Goal: Find contact information: Find contact information

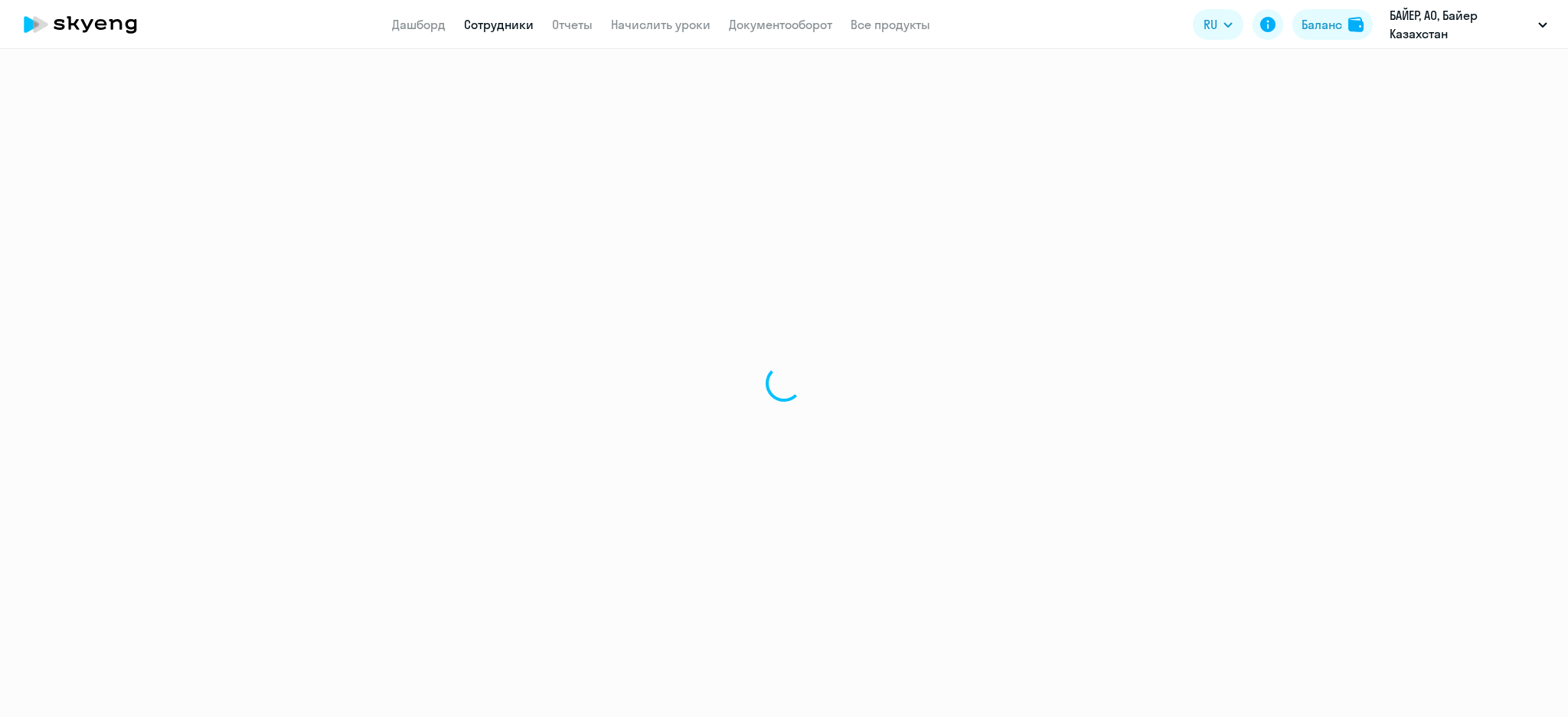
select select "30"
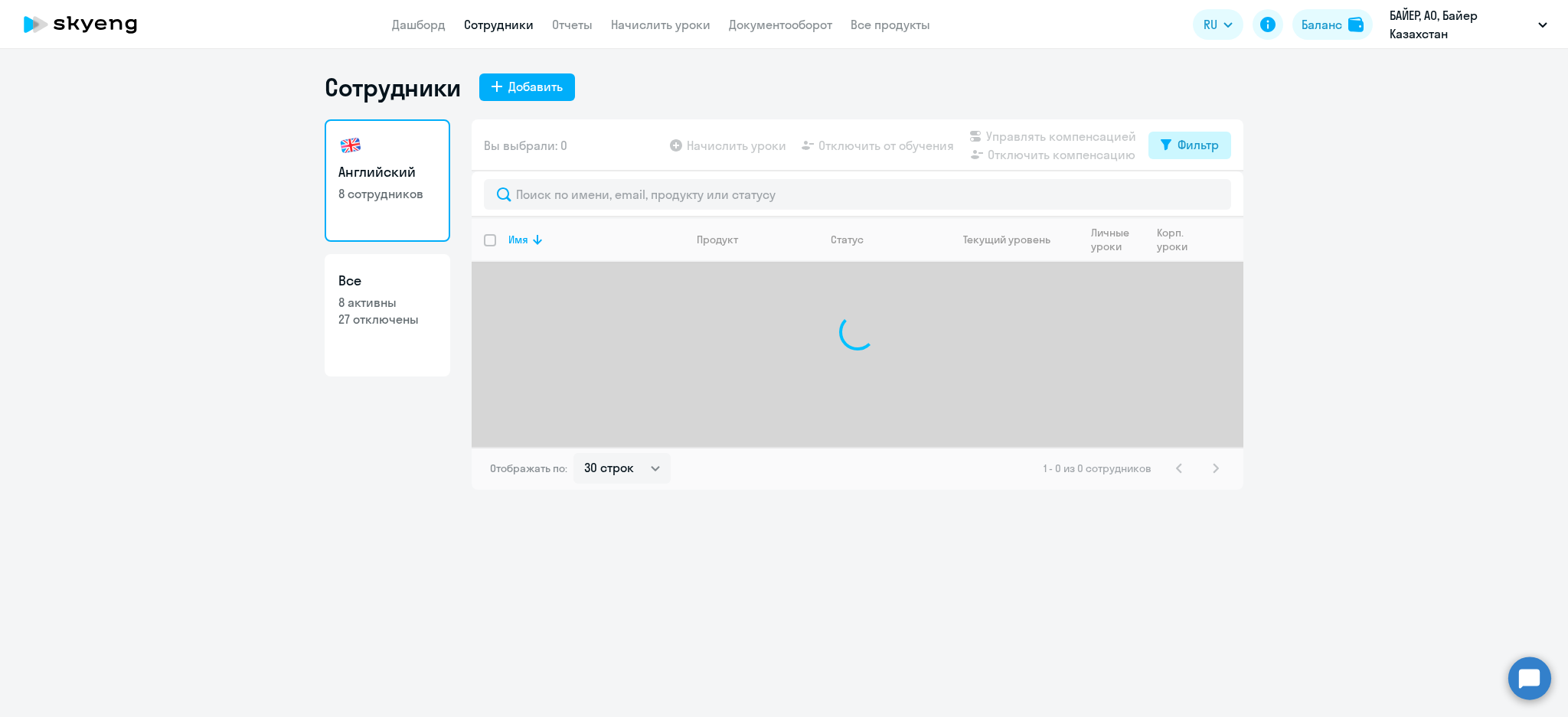
drag, startPoint x: 1187, startPoint y: 144, endPoint x: 1184, endPoint y: 152, distance: 8.5
click at [1186, 148] on div "Фильтр" at bounding box center [1198, 144] width 41 height 19
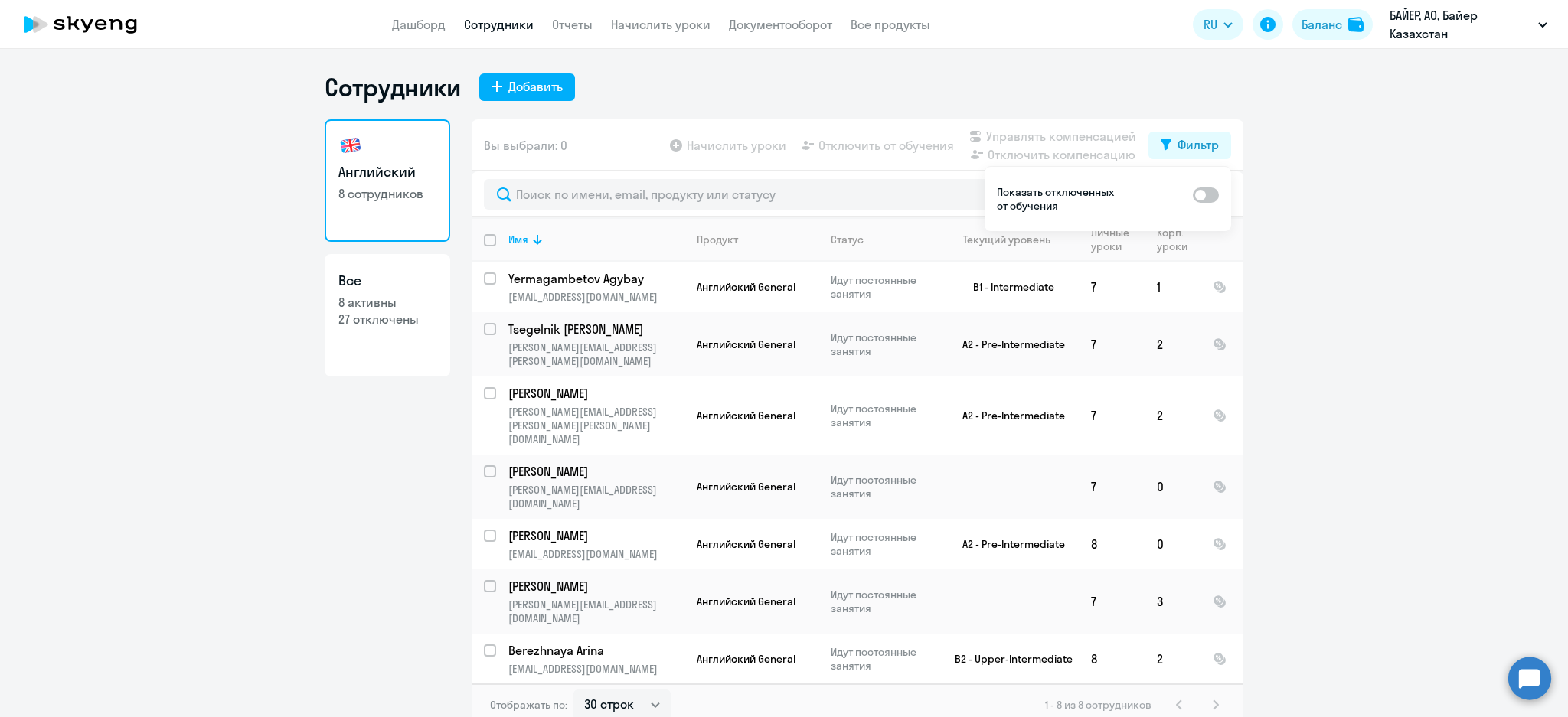
click at [1216, 194] on span at bounding box center [1206, 195] width 26 height 15
click at [1193, 194] on input "checkbox" at bounding box center [1192, 194] width 1 height 1
checkbox input "true"
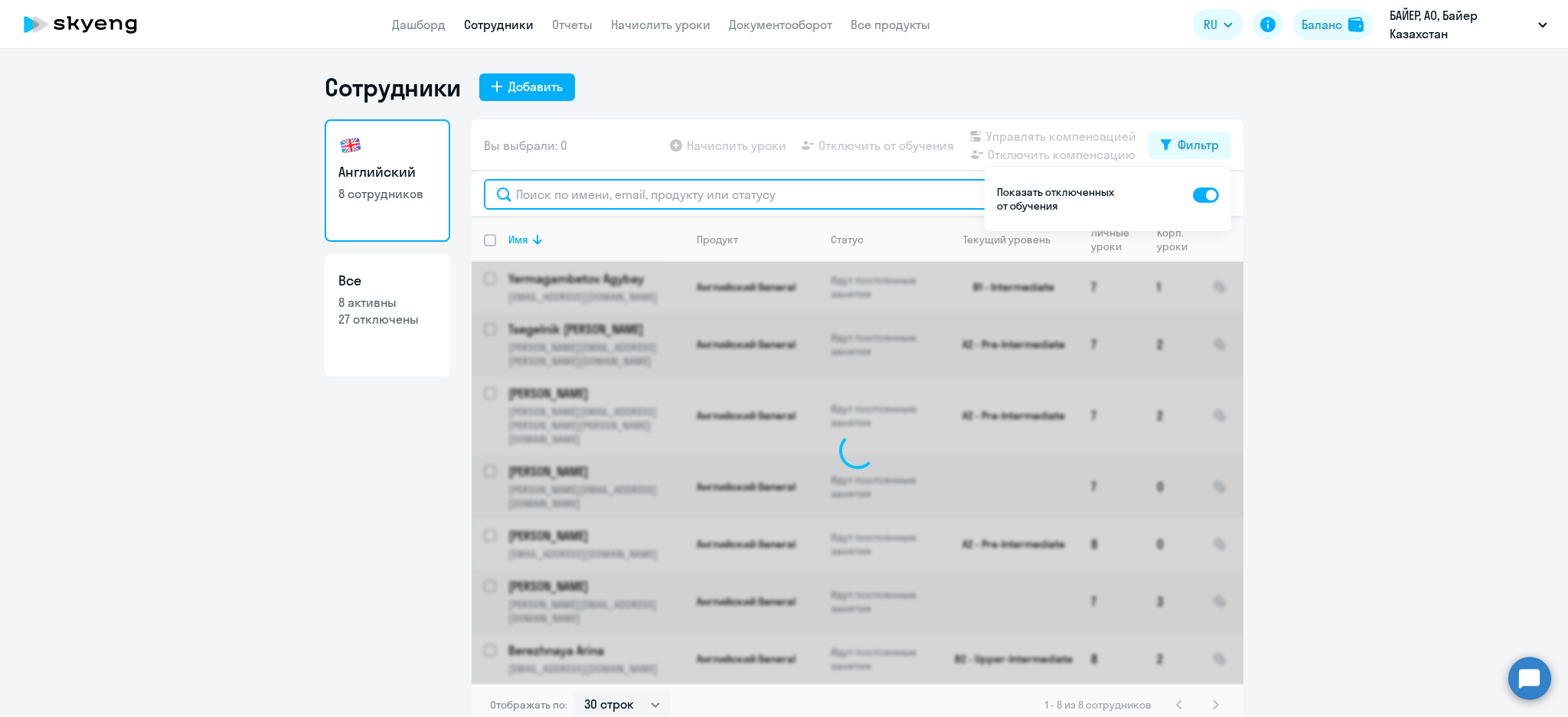
click at [925, 185] on input "text" at bounding box center [857, 194] width 747 height 31
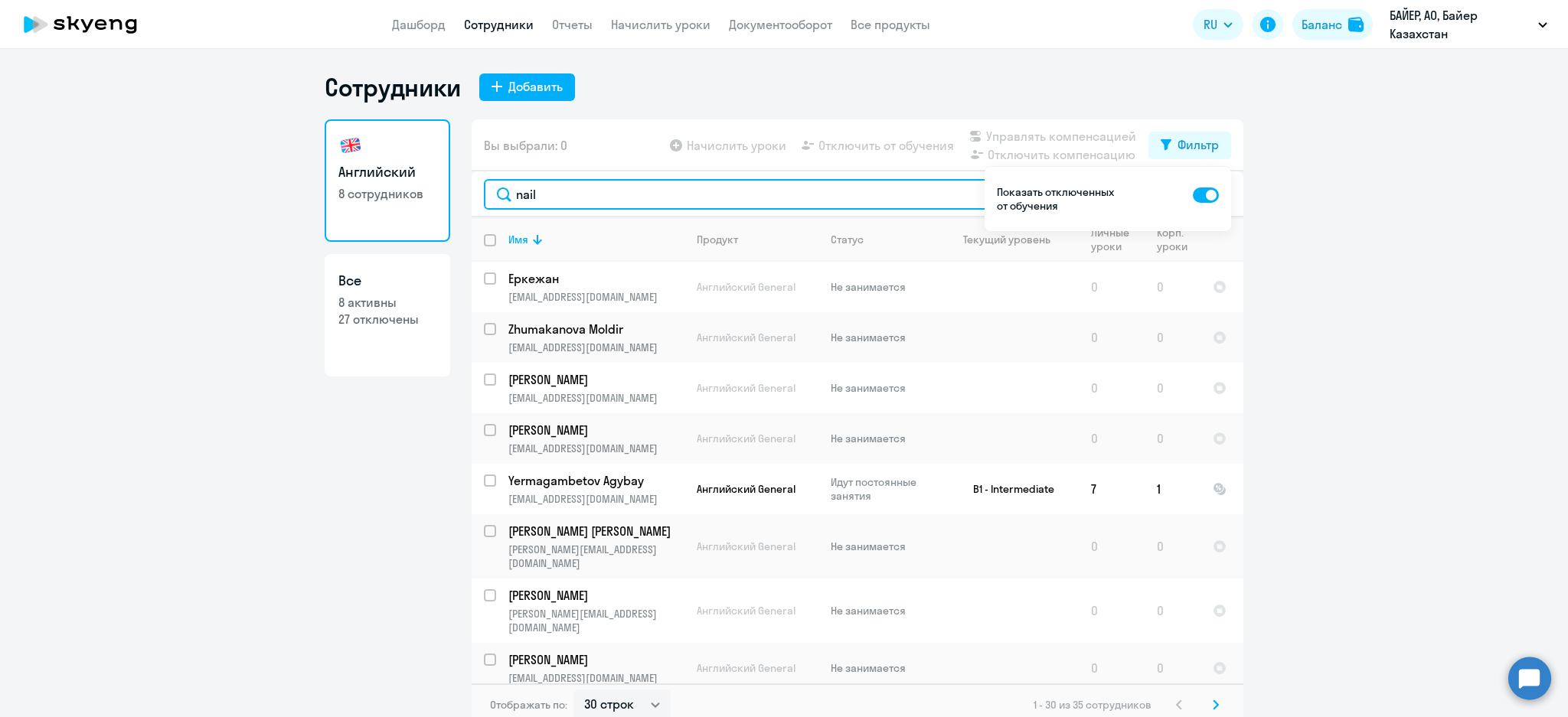
type input "nail"
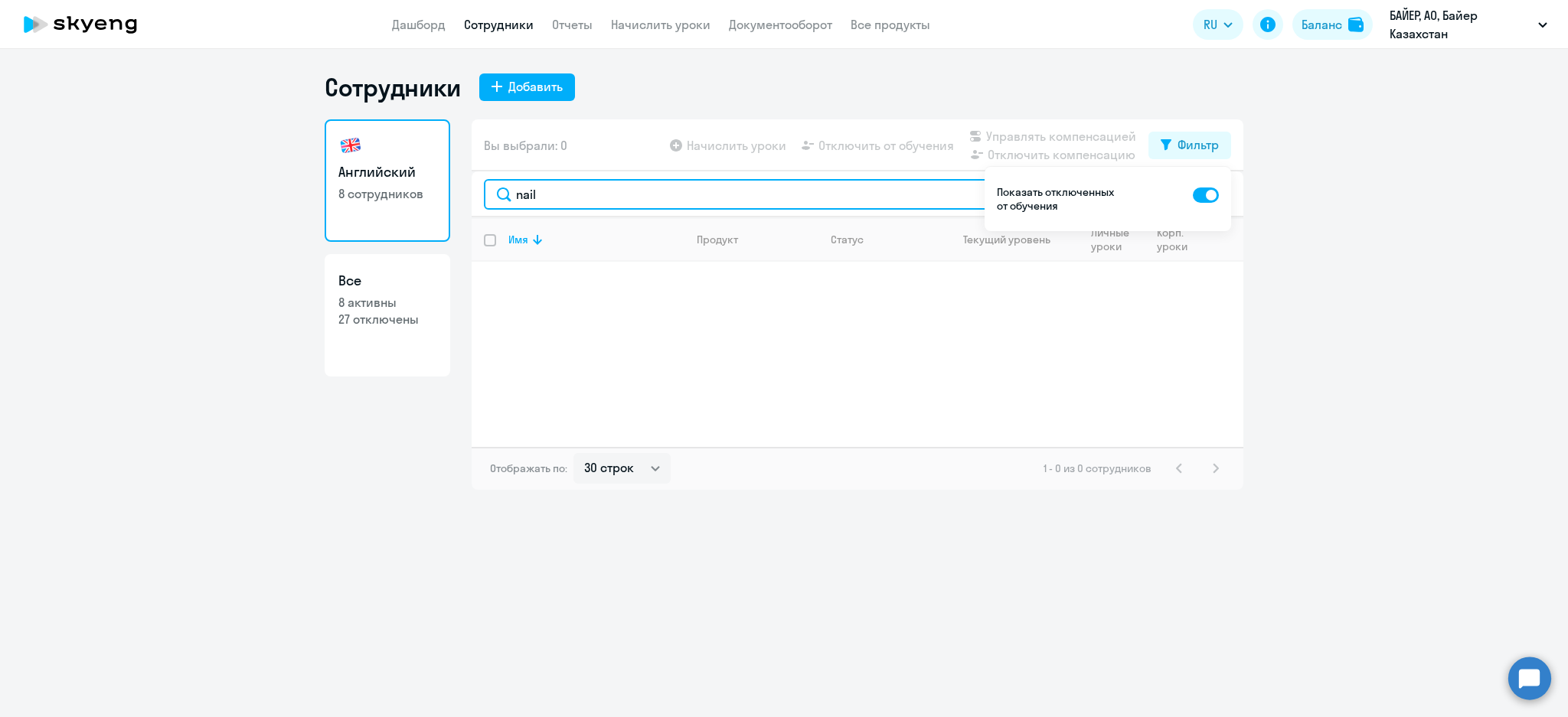
drag, startPoint x: 590, startPoint y: 188, endPoint x: 485, endPoint y: 196, distance: 105.3
click at [493, 196] on input "nail" at bounding box center [857, 194] width 747 height 31
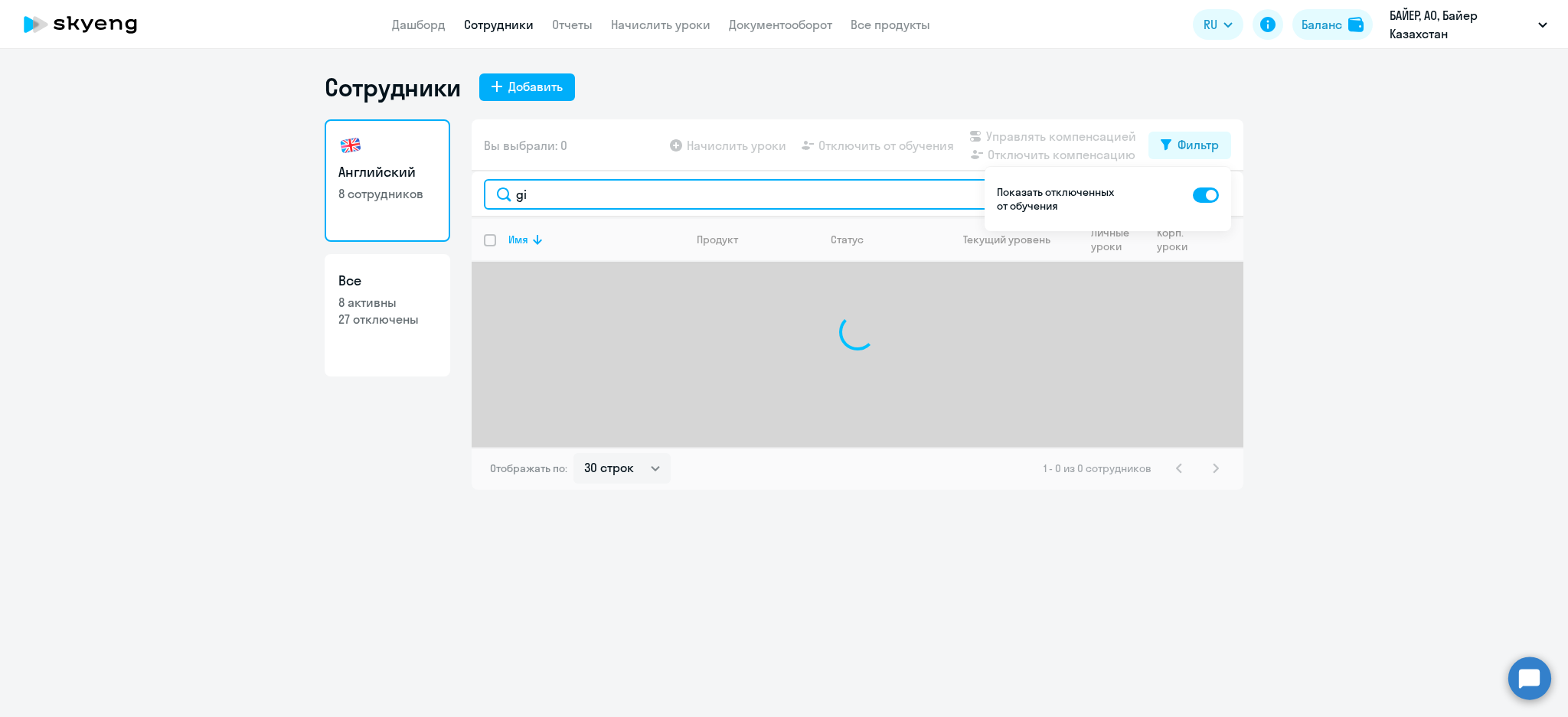
type input "gid"
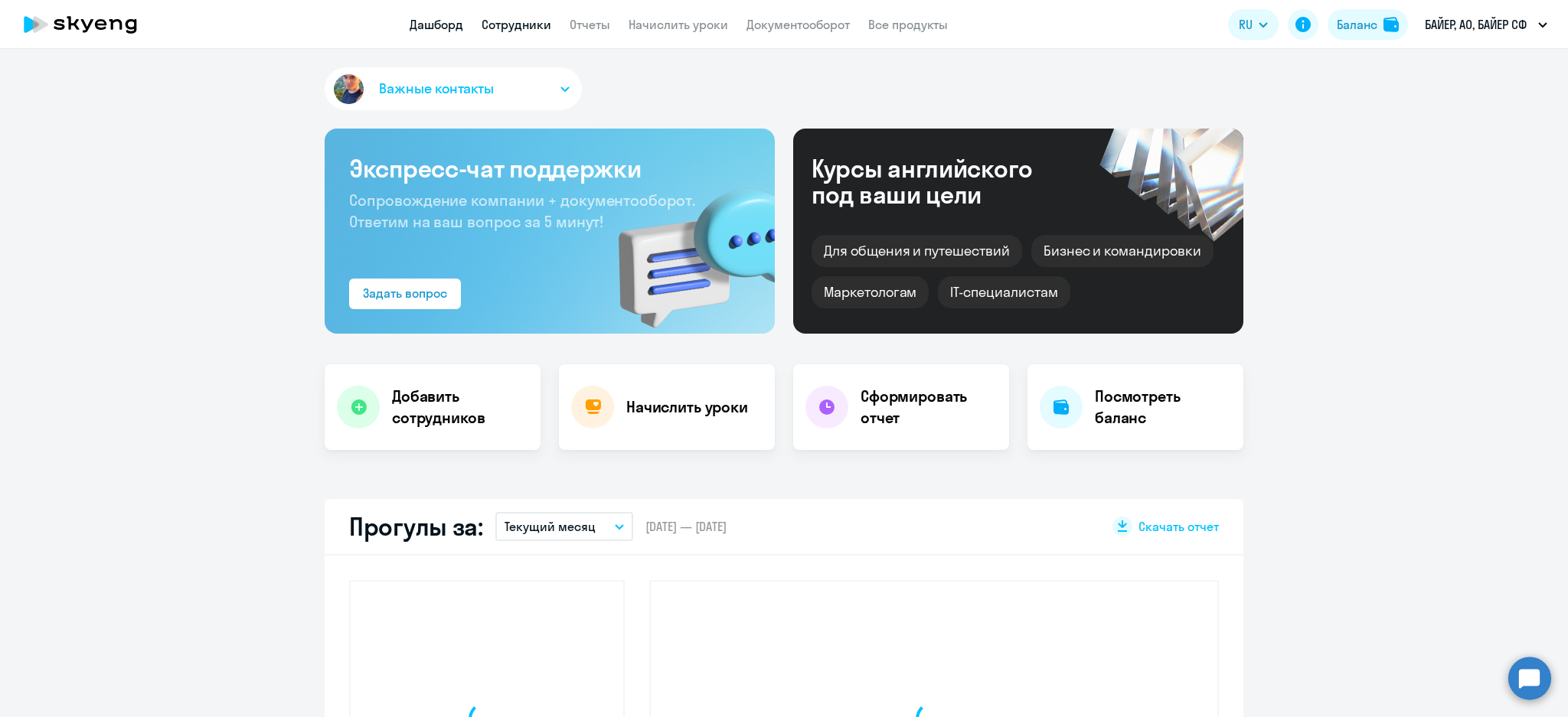
drag, startPoint x: 524, startPoint y: 10, endPoint x: 516, endPoint y: 19, distance: 12.0
click at [523, 11] on app-header "Дашборд Сотрудники Отчеты Начислить уроки Документооборот Все продукты Дашборд …" at bounding box center [784, 24] width 1568 height 49
click at [511, 25] on link "Сотрудники" at bounding box center [516, 24] width 70 height 15
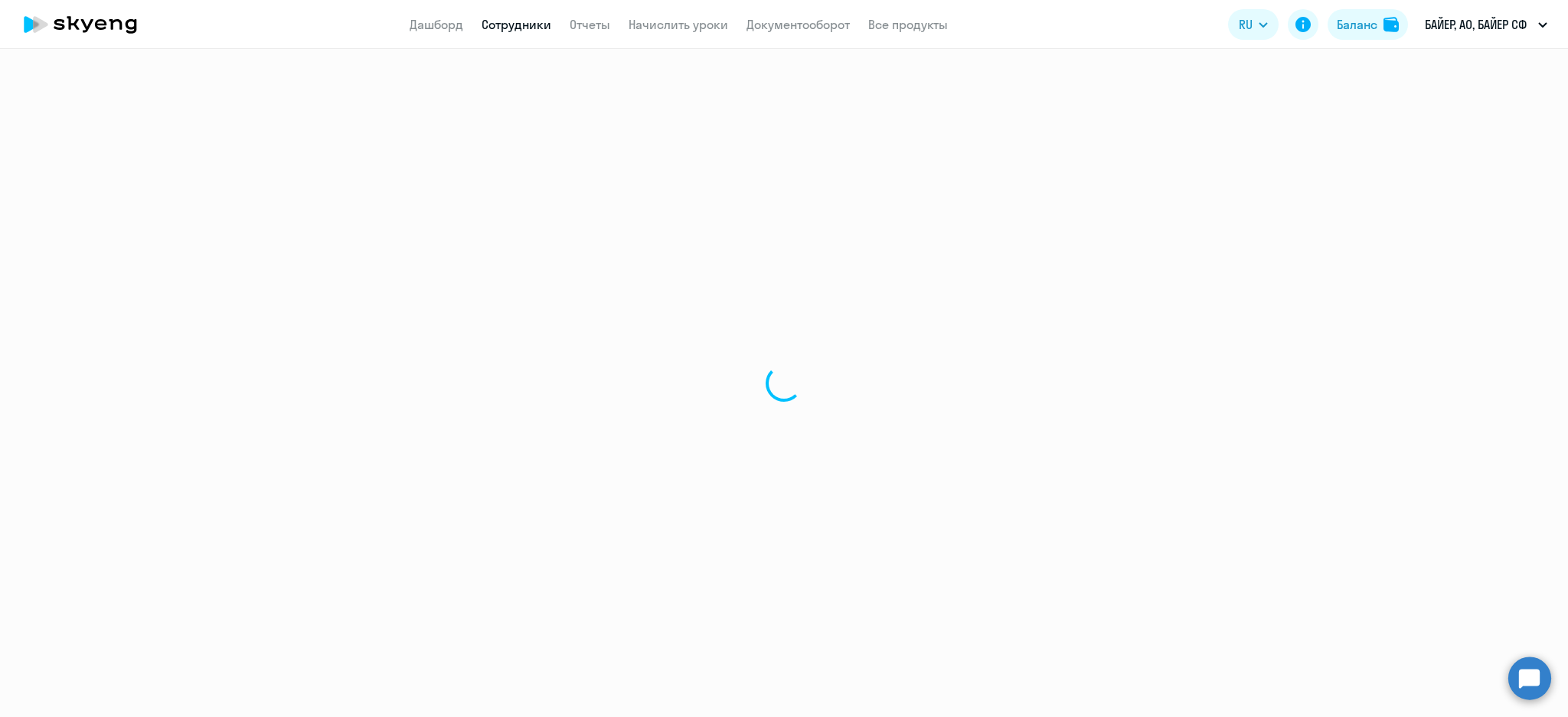
select select "30"
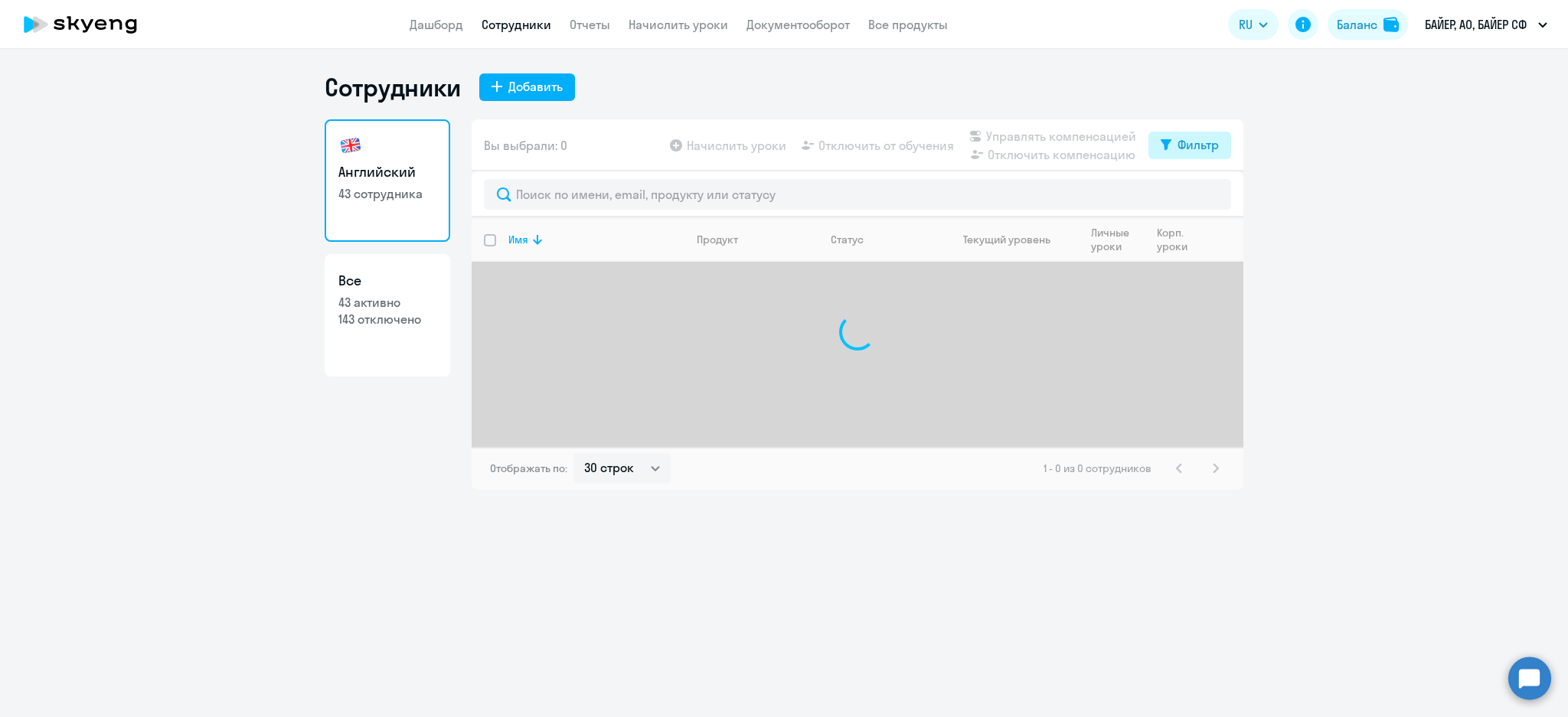
click at [1204, 150] on div "Фильтр" at bounding box center [1198, 144] width 41 height 19
click at [1220, 198] on div "Показать отключенных от обучения" at bounding box center [1108, 198] width 246 height 64
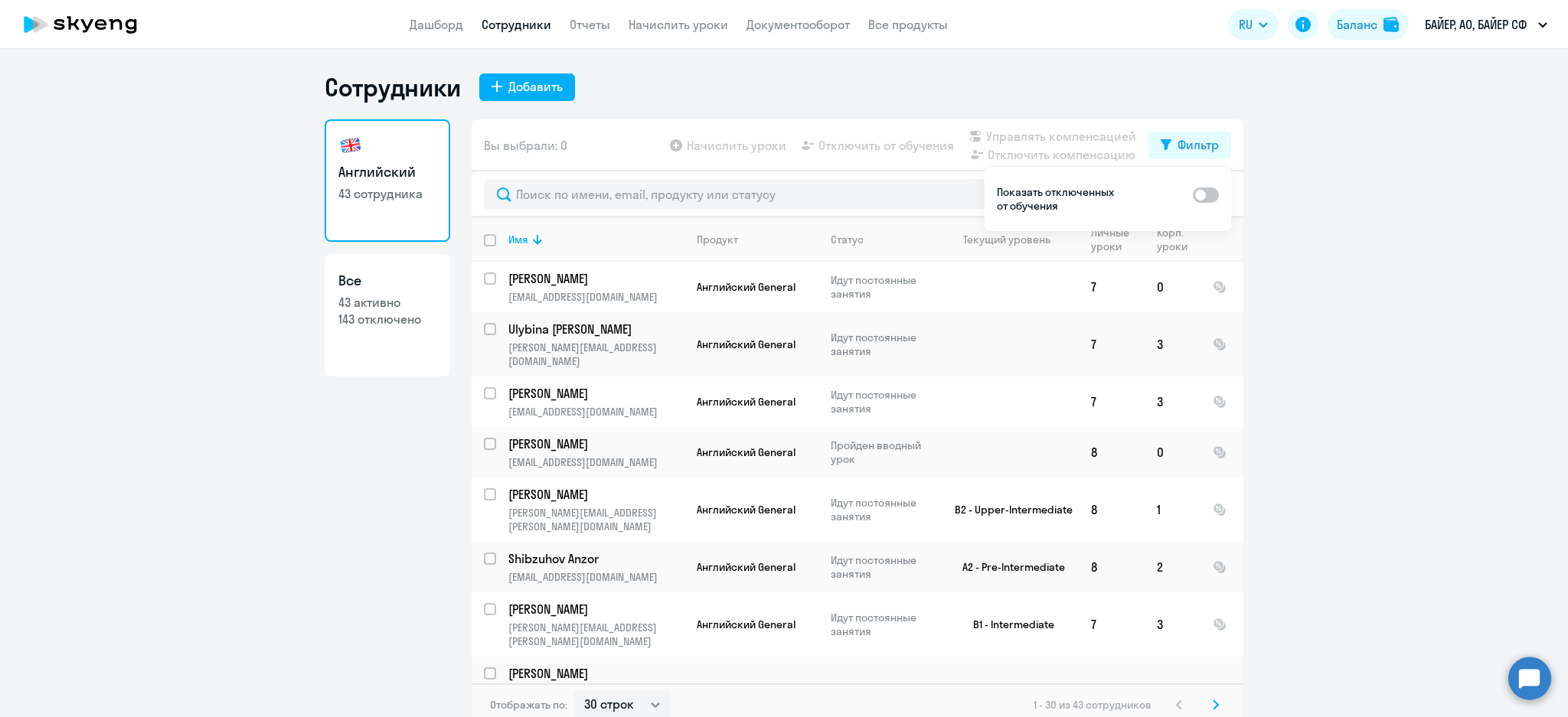
click at [1202, 197] on span at bounding box center [1206, 195] width 26 height 15
click at [1193, 195] on input "checkbox" at bounding box center [1192, 194] width 1 height 1
checkbox input "true"
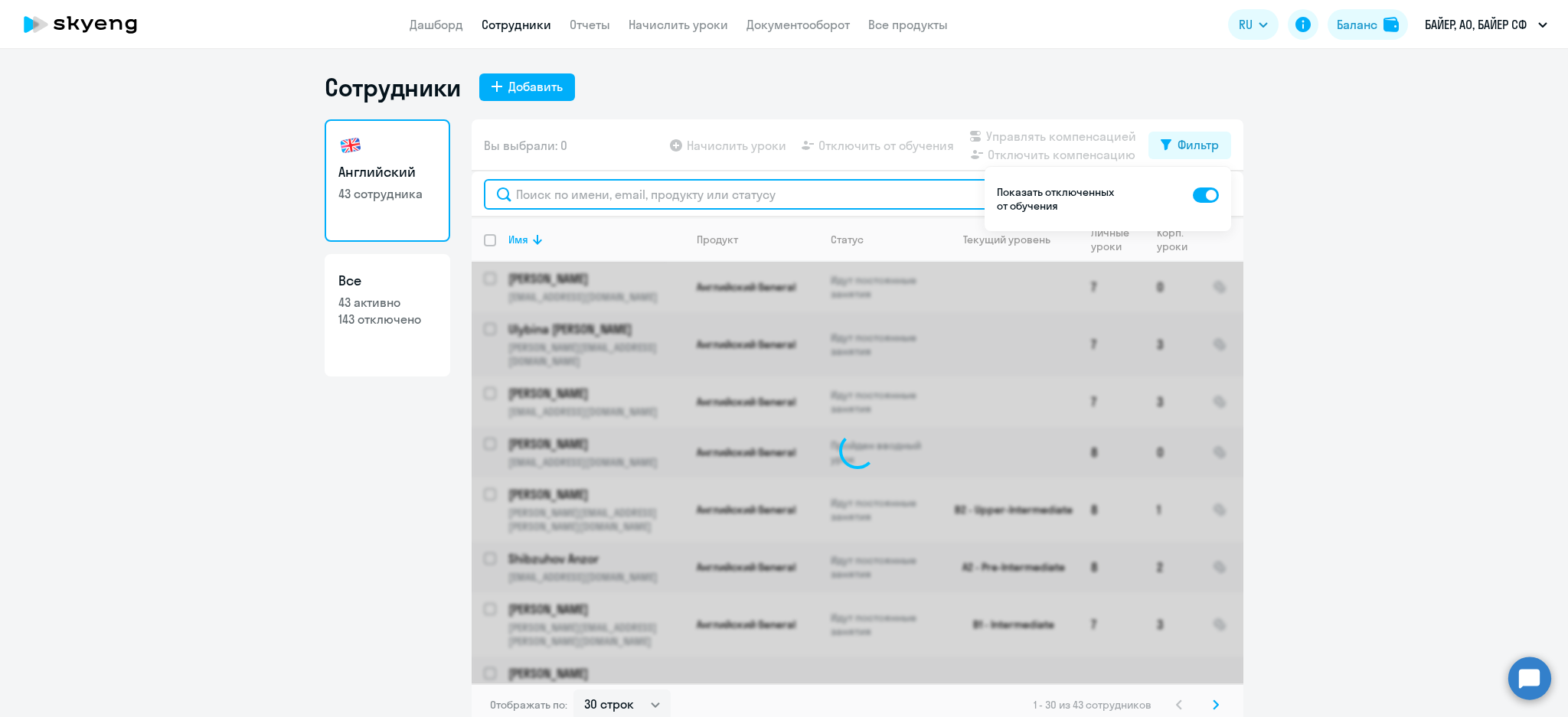
click at [810, 198] on input "text" at bounding box center [857, 194] width 747 height 31
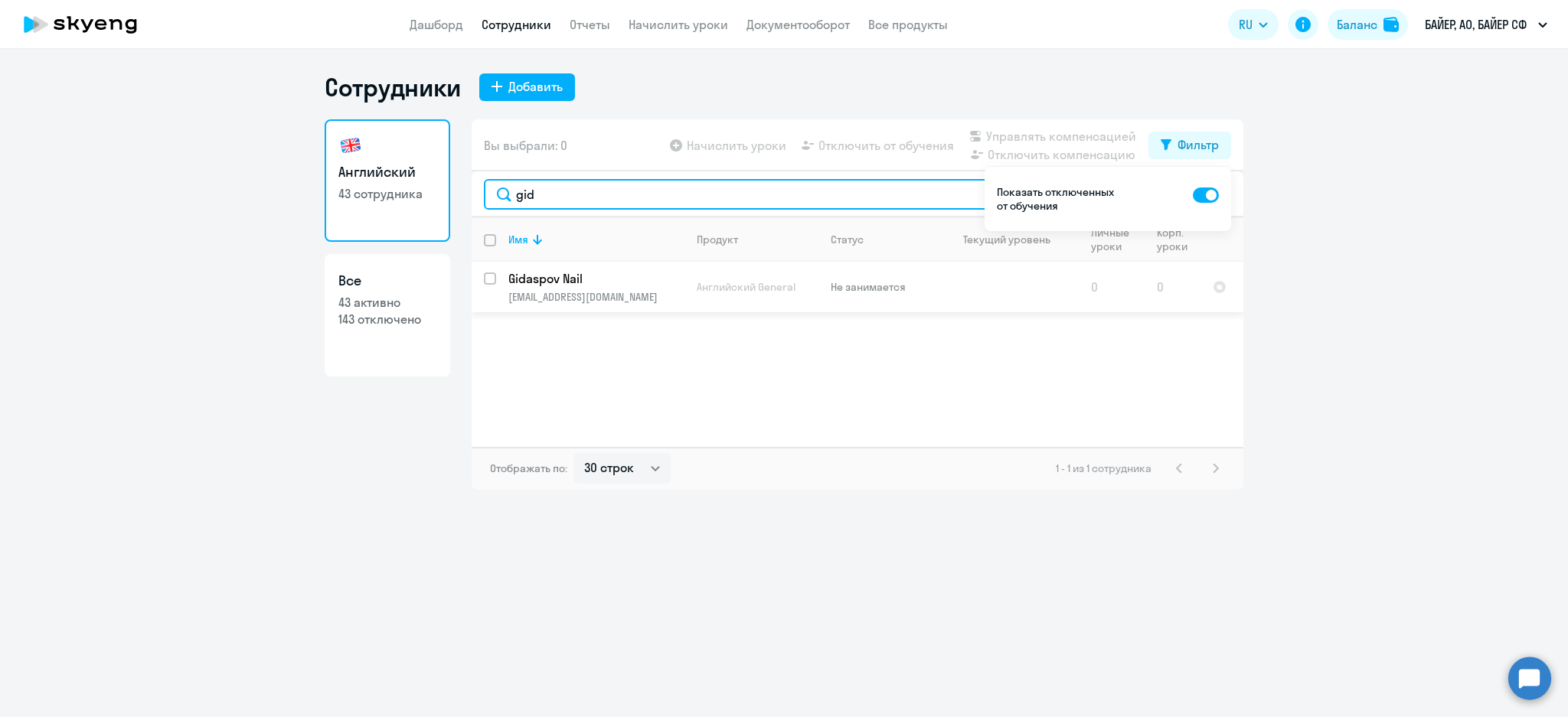
type input "gid"
click at [605, 291] on p "nail.gidaspov@bayer.ru" at bounding box center [596, 297] width 175 height 14
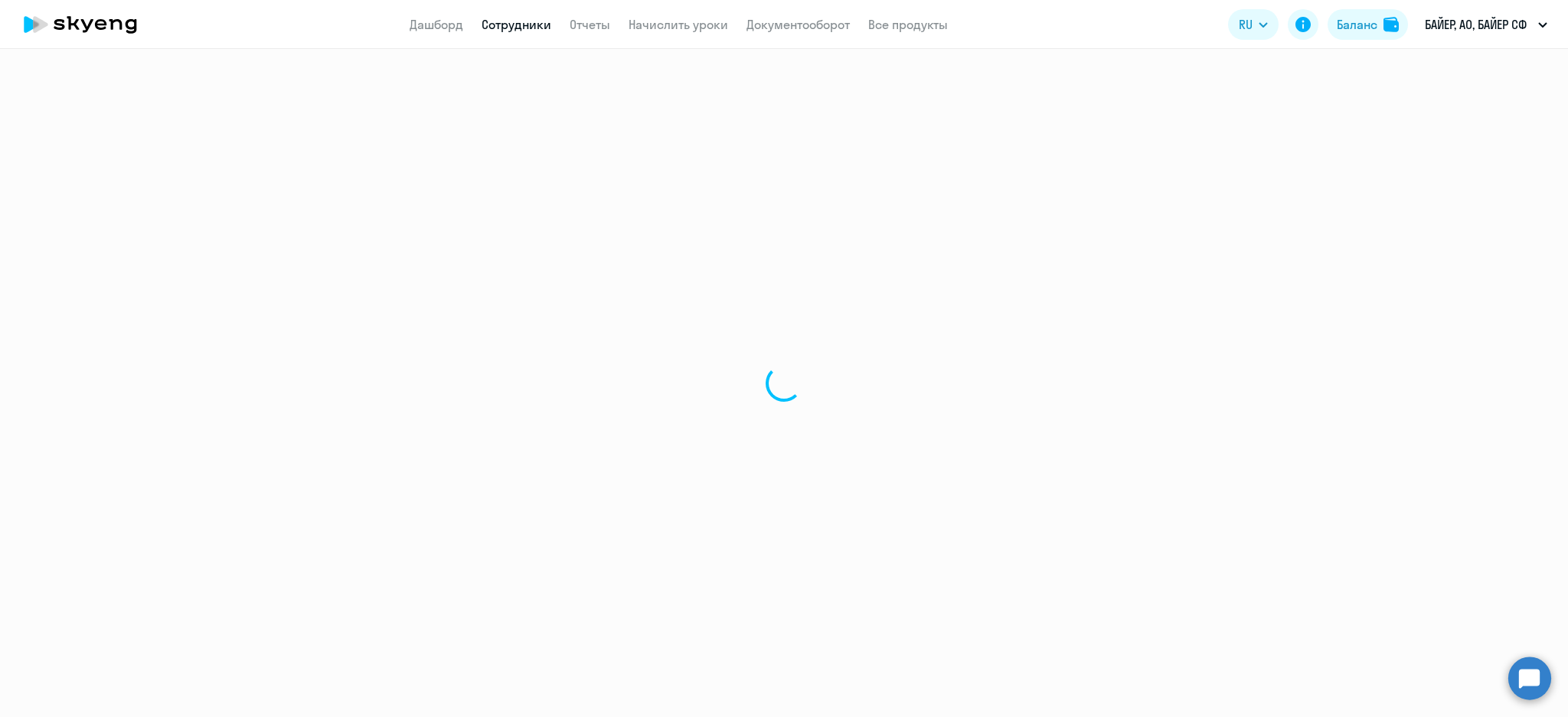
select select "english"
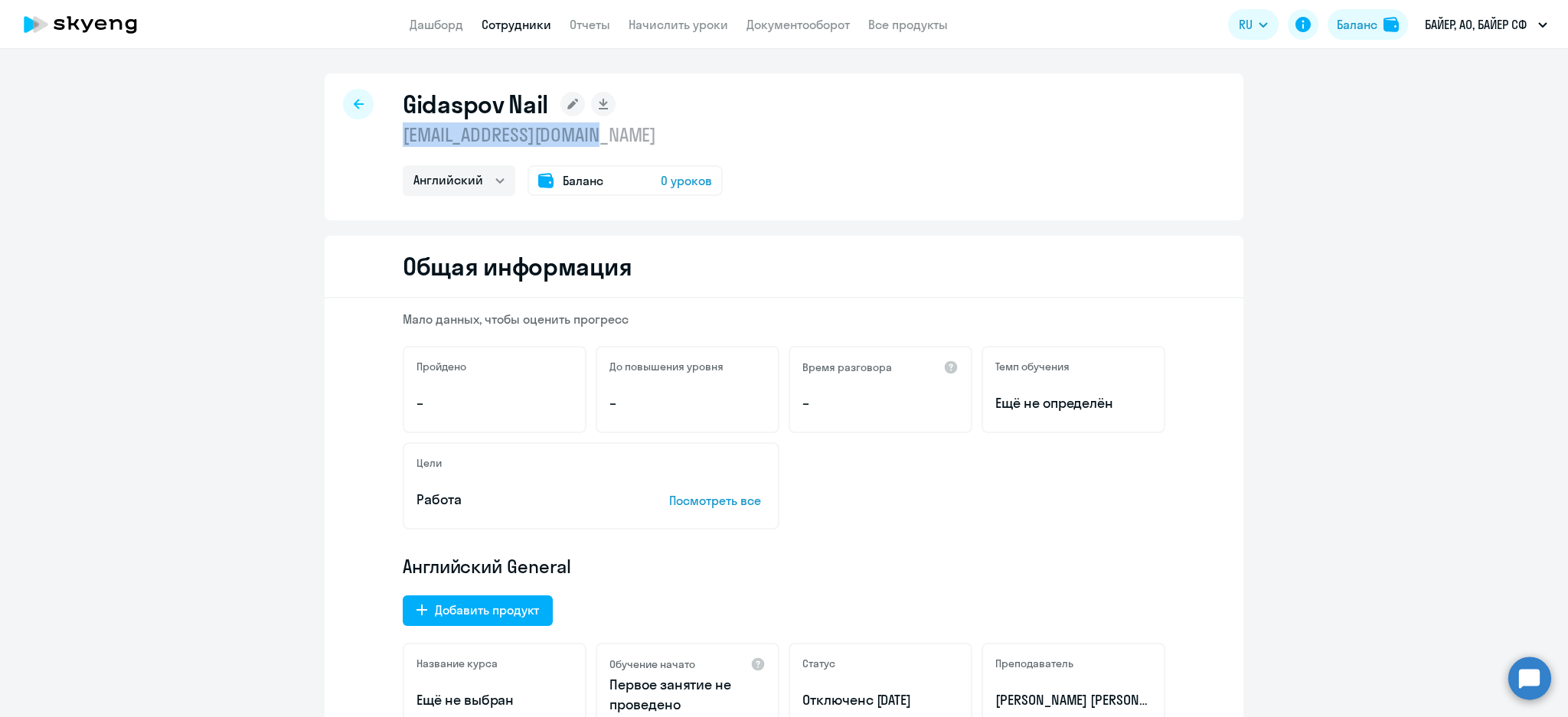
drag, startPoint x: 592, startPoint y: 134, endPoint x: 389, endPoint y: 140, distance: 203.1
click at [389, 140] on div "Gidaspov Nail nail.gidaspov@bayer.ru Английский Баланс 0 уроков" at bounding box center [784, 147] width 919 height 147
copy p "nail.gidaspov@bayer.ru"
